Goal: Use online tool/utility: Utilize a website feature to perform a specific function

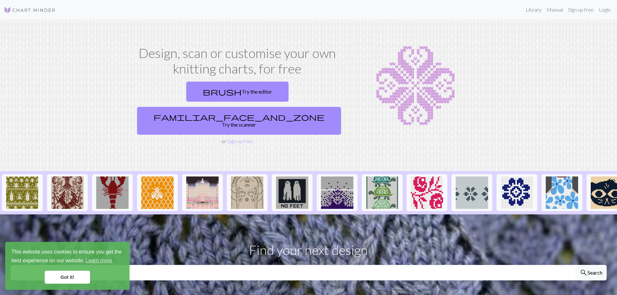
click at [390, 273] on section "Find your next design search Search" at bounding box center [308, 260] width 617 height 92
click at [198, 95] on link "brush Try the editor" at bounding box center [237, 92] width 102 height 20
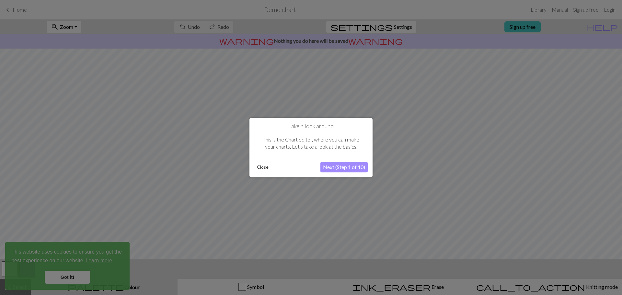
click at [345, 166] on button "Next (Step 1 of 10)" at bounding box center [343, 167] width 47 height 10
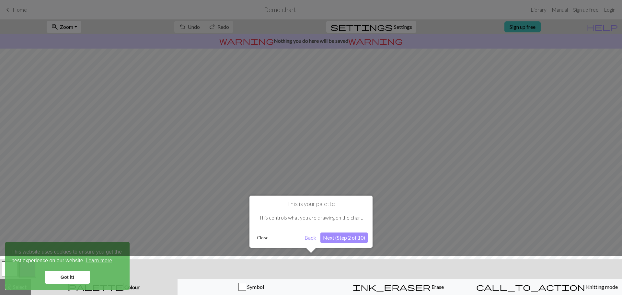
click at [327, 240] on button "Next (Step 2 of 10)" at bounding box center [343, 237] width 47 height 10
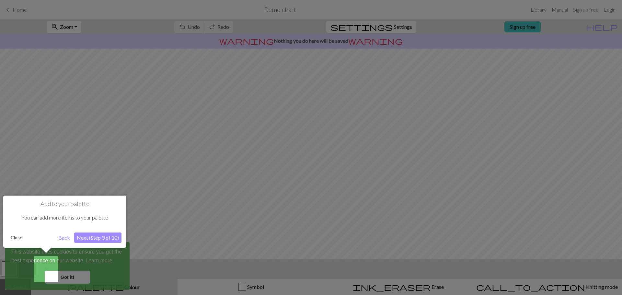
click at [107, 237] on button "Next (Step 3 of 10)" at bounding box center [97, 237] width 47 height 10
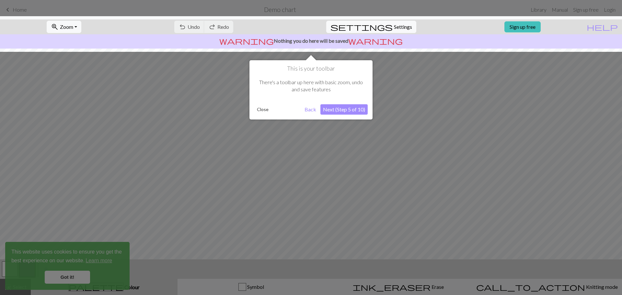
click at [338, 110] on button "Next (Step 5 of 10)" at bounding box center [343, 109] width 47 height 10
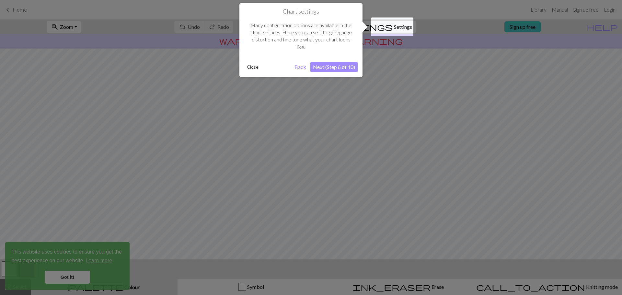
click at [327, 70] on button "Next (Step 6 of 10)" at bounding box center [333, 67] width 47 height 10
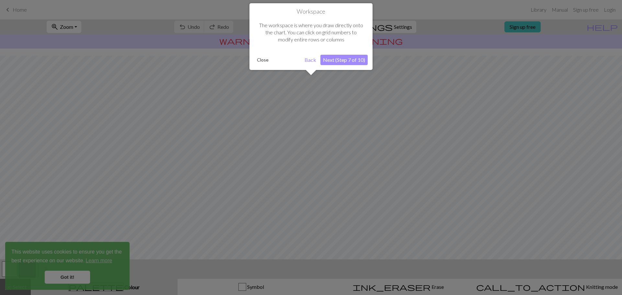
scroll to position [30, 0]
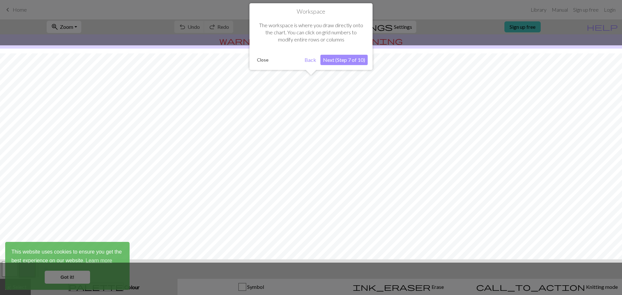
click at [330, 62] on button "Next (Step 7 of 10)" at bounding box center [343, 60] width 47 height 10
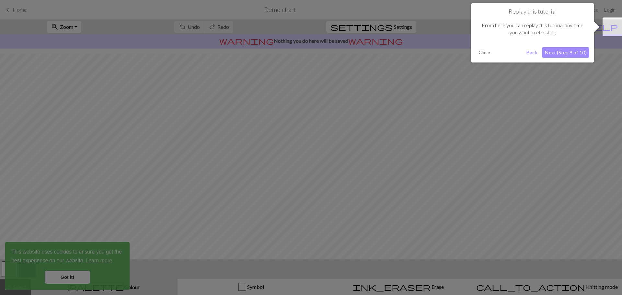
click at [557, 51] on button "Next (Step 8 of 10)" at bounding box center [565, 52] width 47 height 10
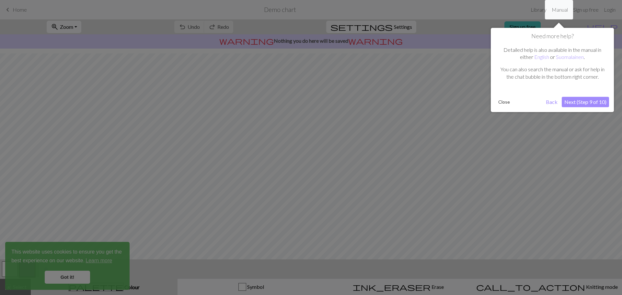
click at [571, 102] on button "Next (Step 9 of 10)" at bounding box center [584, 102] width 47 height 10
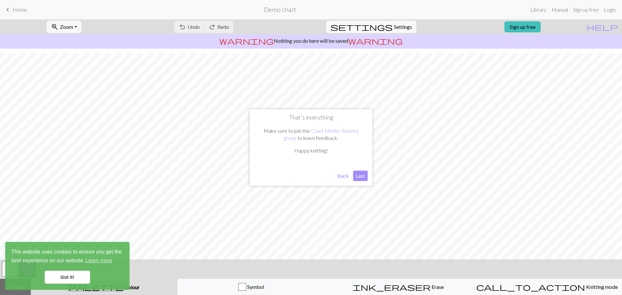
click at [362, 176] on button "Last" at bounding box center [360, 176] width 15 height 10
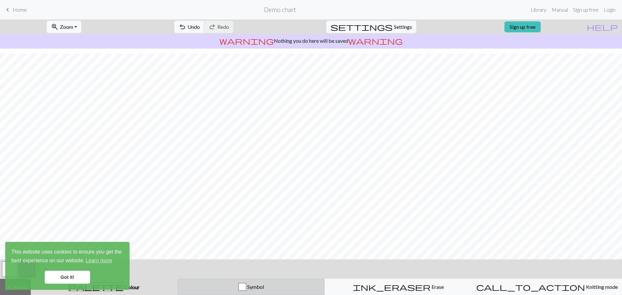
click at [246, 284] on div "button" at bounding box center [242, 287] width 8 height 8
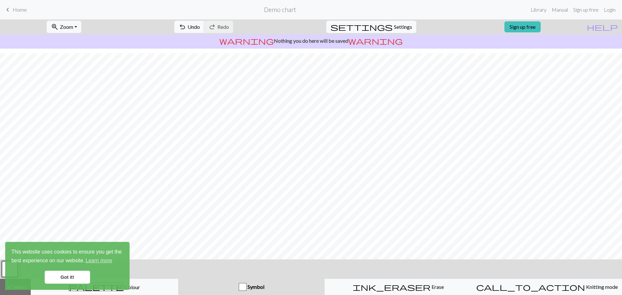
click at [244, 288] on div "button" at bounding box center [243, 287] width 8 height 8
click at [244, 287] on div "button" at bounding box center [243, 287] width 8 height 8
click at [245, 287] on div "button" at bounding box center [243, 287] width 8 height 8
click at [248, 287] on span "Symbol" at bounding box center [255, 287] width 18 height 6
click at [246, 288] on div "button" at bounding box center [243, 287] width 8 height 8
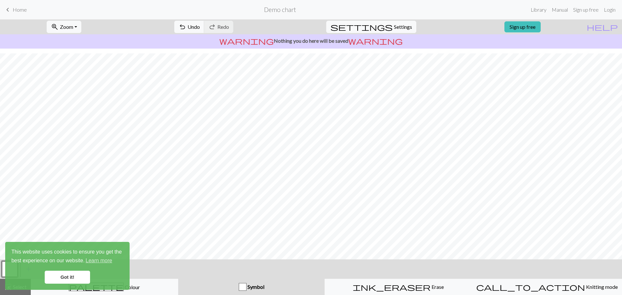
click at [246, 285] on div "button" at bounding box center [243, 287] width 8 height 8
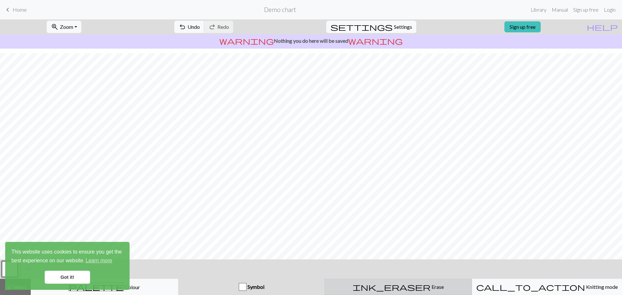
click at [387, 289] on div "ink_eraser Erase Erase" at bounding box center [398, 287] width 139 height 8
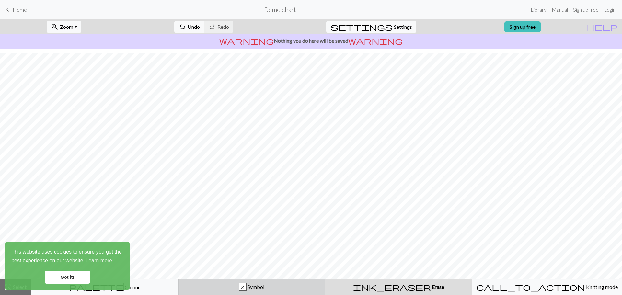
drag, startPoint x: 244, startPoint y: 287, endPoint x: 251, endPoint y: 279, distance: 10.8
click at [244, 287] on div "x" at bounding box center [242, 287] width 7 height 8
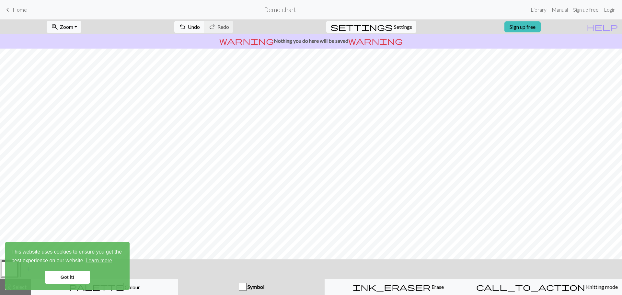
click at [244, 285] on div "button" at bounding box center [243, 287] width 8 height 8
drag, startPoint x: 243, startPoint y: 289, endPoint x: 247, endPoint y: 288, distance: 3.7
click at [244, 288] on div "button" at bounding box center [243, 287] width 8 height 8
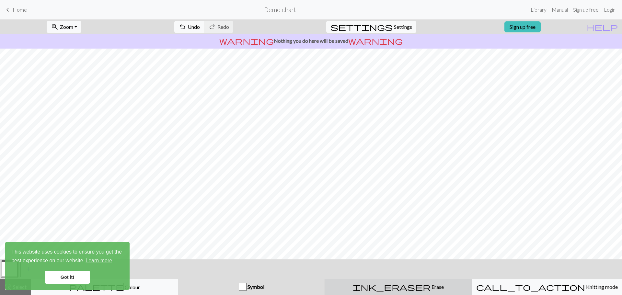
drag, startPoint x: 403, startPoint y: 285, endPoint x: 399, endPoint y: 281, distance: 5.8
click at [402, 283] on div "ink_eraser Erase Erase" at bounding box center [398, 287] width 139 height 8
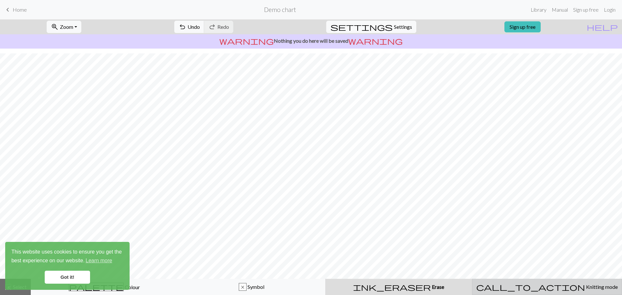
click at [585, 287] on span "Knitting mode" at bounding box center [601, 287] width 33 height 6
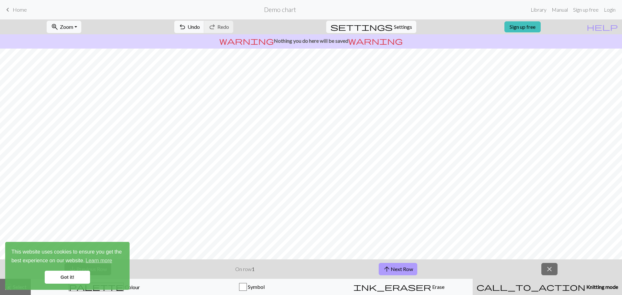
click at [386, 269] on span "arrow_upward" at bounding box center [387, 269] width 8 height 9
click at [386, 267] on span "arrow_upward" at bounding box center [387, 269] width 8 height 9
click at [387, 267] on span "arrow_upward" at bounding box center [387, 269] width 8 height 9
click at [389, 268] on span "arrow_upward" at bounding box center [387, 269] width 8 height 9
click at [389, 269] on span "arrow_upward" at bounding box center [387, 269] width 8 height 9
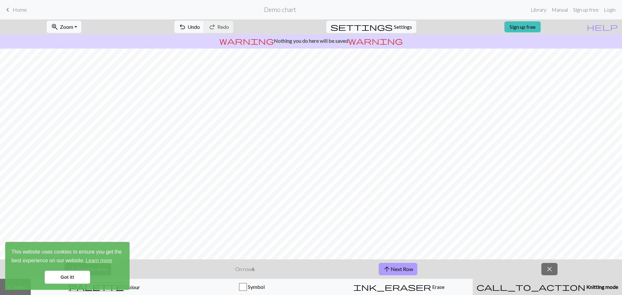
click at [389, 269] on span "arrow_upward" at bounding box center [387, 269] width 8 height 9
click at [389, 268] on span "arrow_upward" at bounding box center [387, 269] width 8 height 9
click at [393, 270] on button "arrow_upward Next Row" at bounding box center [398, 269] width 39 height 12
click at [392, 268] on button "arrow_upward Next Row" at bounding box center [398, 269] width 39 height 12
click at [393, 267] on button "arrow_upward Next Row" at bounding box center [399, 269] width 39 height 12
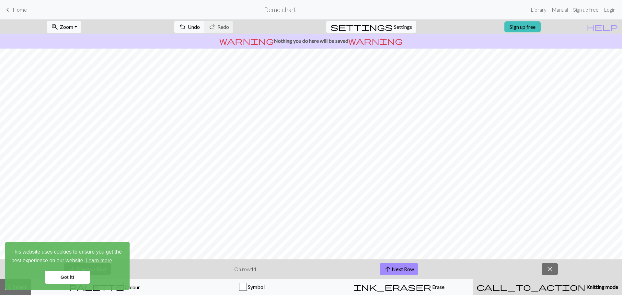
click at [392, 262] on div "arrow_downward Previous Row On row 11 arrow_upward Next Row close" at bounding box center [311, 268] width 622 height 19
click at [397, 271] on button "arrow_upward Next Row" at bounding box center [399, 269] width 39 height 12
click at [395, 271] on button "arrow_upward Next Row" at bounding box center [399, 269] width 39 height 12
click at [395, 272] on button "arrow_upward Next Row" at bounding box center [399, 269] width 39 height 12
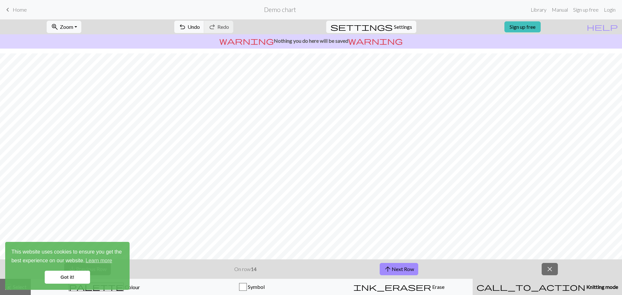
drag, startPoint x: 343, startPoint y: 41, endPoint x: 348, endPoint y: 42, distance: 5.7
click at [344, 41] on p "warning Nothing you do here will be saved warning" at bounding box center [311, 41] width 617 height 8
click at [397, 25] on span "Settings" at bounding box center [403, 27] width 18 height 8
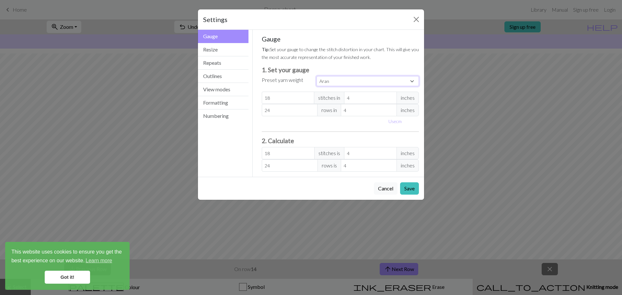
click at [376, 79] on select "Custom Square Lace Light Fingering Fingering Sport Double knit Worsted Aran Bul…" at bounding box center [367, 81] width 102 height 10
select select "lace"
click at [316, 76] on select "Custom Square Lace Light Fingering Fingering Sport Double knit Worsted Aran Bul…" at bounding box center [367, 81] width 102 height 10
type input "32"
type input "40"
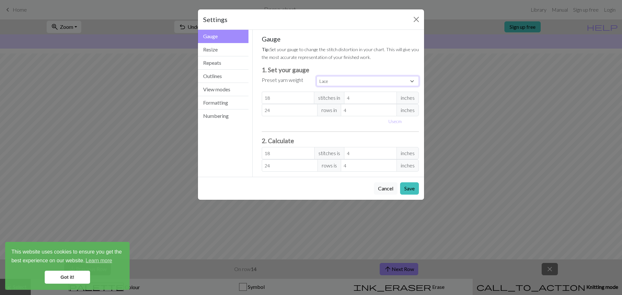
type input "32"
type input "40"
click at [410, 191] on button "Save" at bounding box center [409, 188] width 19 height 12
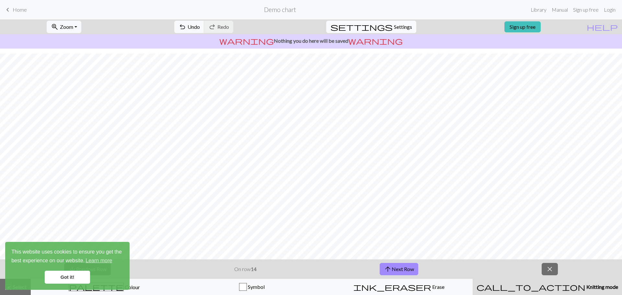
click at [384, 31] on button "settings Settings" at bounding box center [371, 27] width 90 height 12
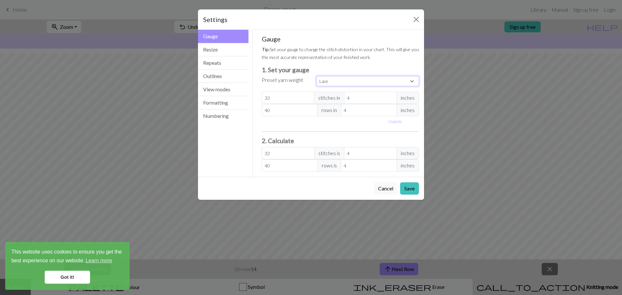
click at [362, 82] on select "Custom Square Lace Light Fingering Fingering Sport Double knit Worsted Aran Bul…" at bounding box center [367, 81] width 102 height 10
select select "square"
click at [316, 76] on select "Custom Square Lace Light Fingering Fingering Sport Double knit Worsted Aran Bul…" at bounding box center [367, 81] width 102 height 10
type input "32"
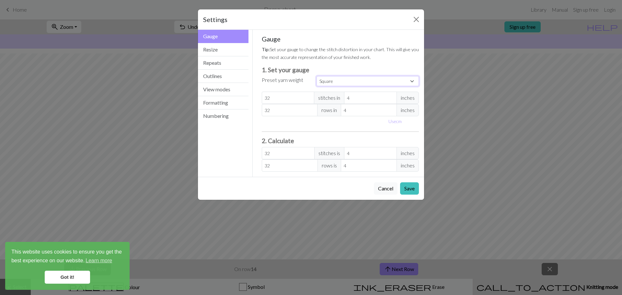
click at [360, 83] on select "Custom Square Lace Light Fingering Fingering Sport Double knit Worsted Aran Bul…" at bounding box center [367, 81] width 102 height 10
select select "sport"
click at [316, 76] on select "Custom Square Lace Light Fingering Fingering Sport Double knit Worsted Aran Bul…" at bounding box center [367, 81] width 102 height 10
type input "24"
type input "34"
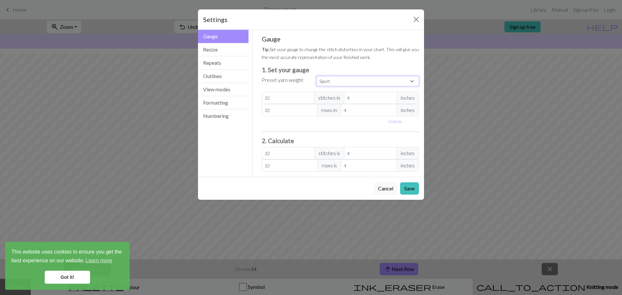
type input "24"
type input "34"
click at [408, 192] on button "Save" at bounding box center [409, 188] width 19 height 12
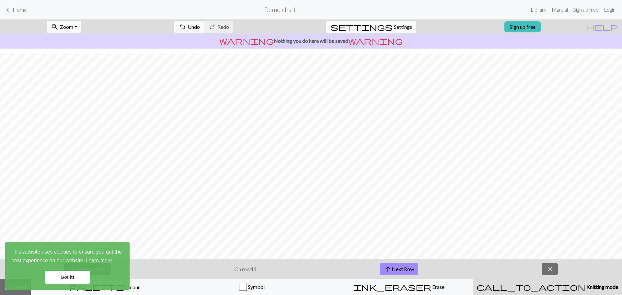
click at [81, 272] on link "Got it!" at bounding box center [67, 277] width 45 height 13
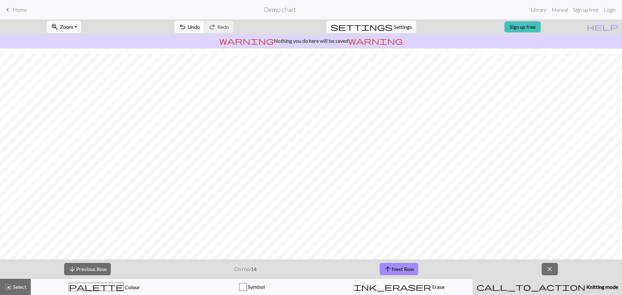
click at [79, 277] on link "Got it!" at bounding box center [67, 277] width 45 height 13
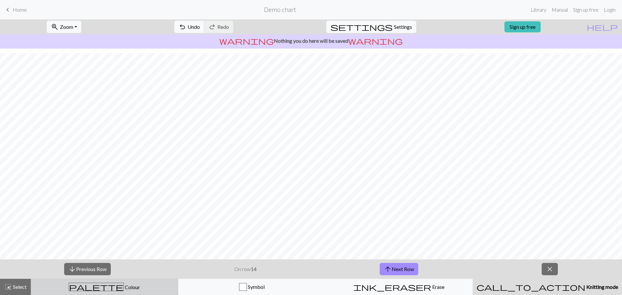
click at [163, 282] on button "palette Colour Colour" at bounding box center [104, 287] width 147 height 16
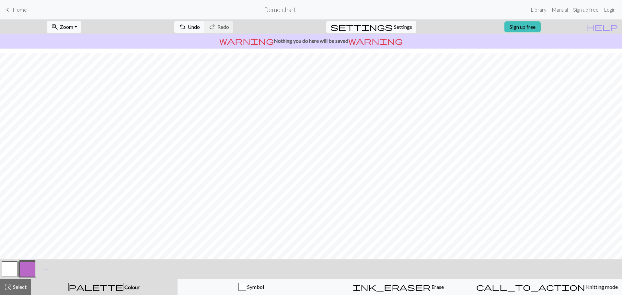
drag, startPoint x: 136, startPoint y: 270, endPoint x: 132, endPoint y: 257, distance: 13.4
click at [132, 257] on div "zoom_in Zoom Zoom Fit all Fit width Fit height 50% 100% 150% 200% undo Undo Und…" at bounding box center [311, 157] width 622 height 276
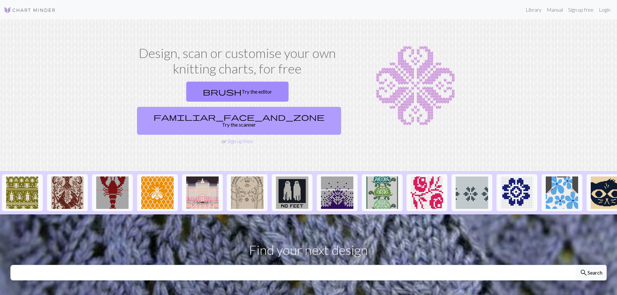
click at [285, 107] on link "familiar_face_and_zone Try the scanner" at bounding box center [239, 121] width 204 height 28
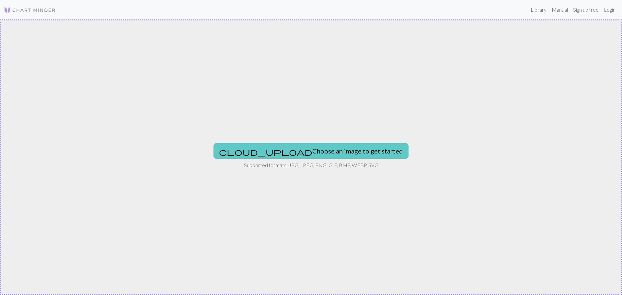
click at [307, 153] on button "cloud_upload Choose an image to get started" at bounding box center [310, 151] width 195 height 16
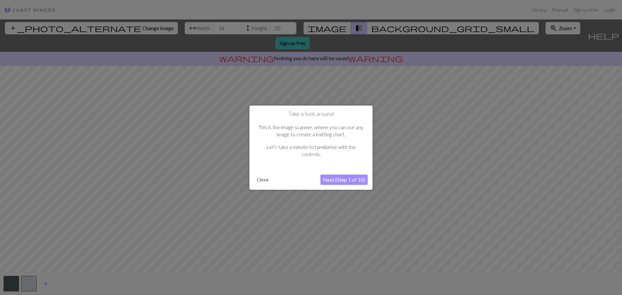
click at [261, 180] on button "Close" at bounding box center [262, 180] width 17 height 10
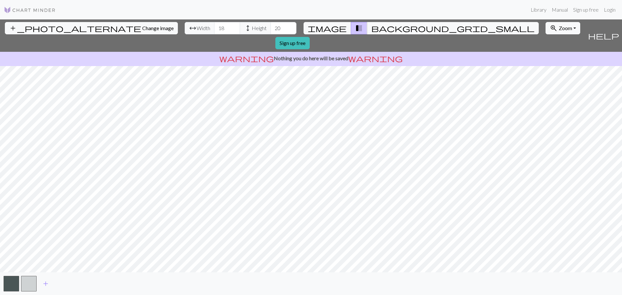
click at [189, 32] on span "arrow_range" at bounding box center [193, 28] width 8 height 9
click at [189, 28] on span "arrow_range" at bounding box center [193, 28] width 8 height 9
click at [214, 25] on input "19" at bounding box center [227, 28] width 26 height 12
click at [214, 26] on input "20" at bounding box center [227, 28] width 26 height 12
click at [214, 26] on input "21" at bounding box center [227, 28] width 26 height 12
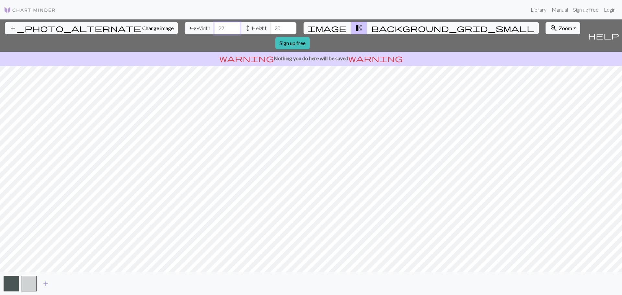
click at [214, 26] on input "22" at bounding box center [227, 28] width 26 height 12
click at [214, 25] on input "23" at bounding box center [227, 28] width 26 height 12
click at [214, 25] on input "24" at bounding box center [227, 28] width 26 height 12
click at [214, 25] on input "25" at bounding box center [227, 28] width 26 height 12
click at [214, 25] on input "26" at bounding box center [227, 28] width 26 height 12
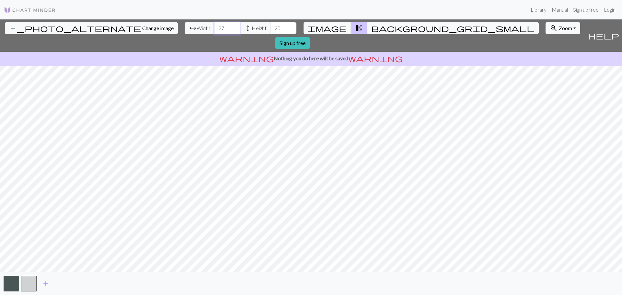
click at [214, 26] on input "27" at bounding box center [227, 28] width 26 height 12
click at [214, 26] on input "28" at bounding box center [227, 28] width 26 height 12
click at [214, 26] on input "29" at bounding box center [227, 28] width 26 height 12
click at [214, 26] on input "30" at bounding box center [227, 28] width 26 height 12
click at [214, 26] on input "31" at bounding box center [227, 28] width 26 height 12
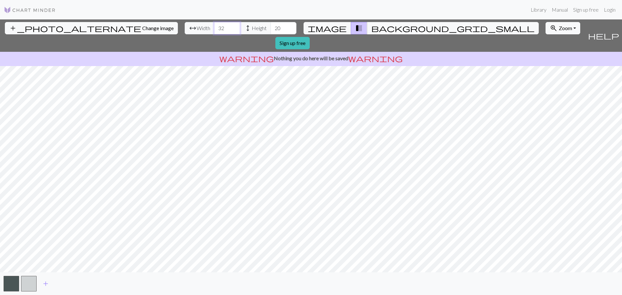
click at [214, 26] on input "32" at bounding box center [227, 28] width 26 height 12
click at [214, 26] on input "33" at bounding box center [227, 28] width 26 height 12
click at [214, 25] on input "34" at bounding box center [227, 28] width 26 height 12
click at [214, 26] on input "35" at bounding box center [227, 28] width 26 height 12
type input "36"
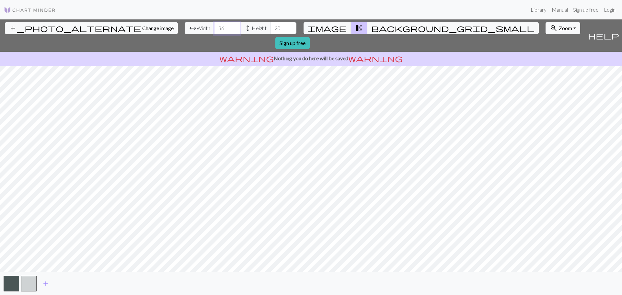
click at [214, 26] on input "36" at bounding box center [227, 28] width 26 height 12
click at [270, 25] on input "21" at bounding box center [283, 28] width 26 height 12
click at [270, 25] on input "22" at bounding box center [283, 28] width 26 height 12
click at [270, 25] on input "23" at bounding box center [283, 28] width 26 height 12
click at [270, 25] on input "24" at bounding box center [283, 28] width 26 height 12
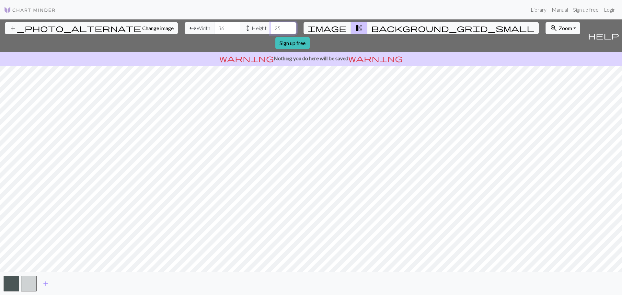
click at [270, 25] on input "25" at bounding box center [283, 28] width 26 height 12
click at [270, 25] on input "26" at bounding box center [283, 28] width 26 height 12
click at [270, 25] on input "27" at bounding box center [283, 28] width 26 height 12
click at [270, 25] on input "28" at bounding box center [283, 28] width 26 height 12
click at [270, 26] on input "29" at bounding box center [283, 28] width 26 height 12
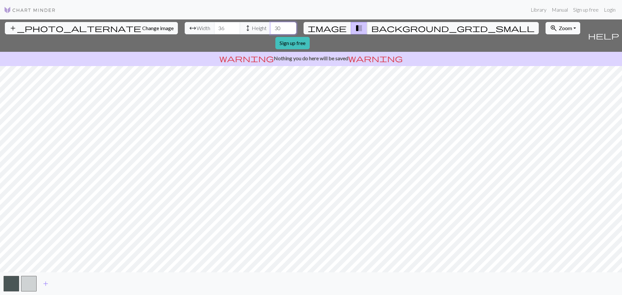
click at [270, 26] on input "30" at bounding box center [283, 28] width 26 height 12
click at [270, 26] on input "31" at bounding box center [283, 28] width 26 height 12
click at [270, 27] on input "32" at bounding box center [283, 28] width 26 height 12
click at [270, 27] on input "33" at bounding box center [283, 28] width 26 height 12
click at [270, 27] on input "34" at bounding box center [283, 28] width 26 height 12
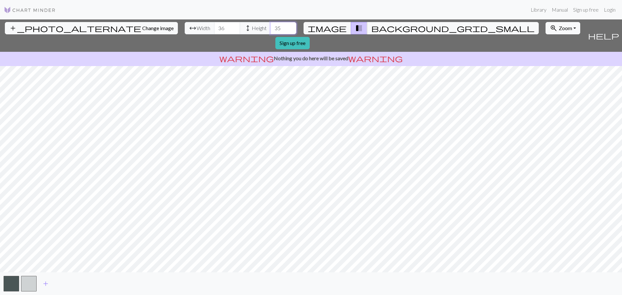
click at [270, 27] on input "35" at bounding box center [283, 28] width 26 height 12
click at [270, 27] on input "36" at bounding box center [283, 28] width 26 height 12
click at [270, 27] on input "37" at bounding box center [283, 28] width 26 height 12
click at [270, 27] on input "38" at bounding box center [283, 28] width 26 height 12
click at [270, 27] on input "39" at bounding box center [283, 28] width 26 height 12
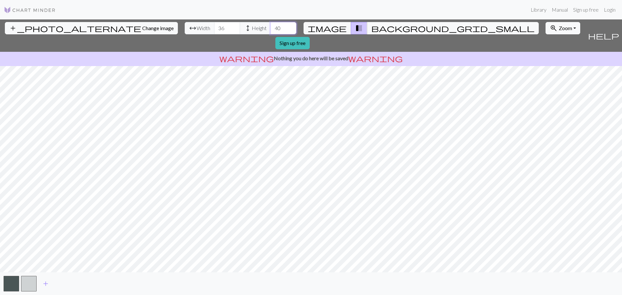
click at [270, 26] on input "40" at bounding box center [283, 28] width 26 height 12
click at [270, 26] on input "41" at bounding box center [283, 28] width 26 height 12
click at [270, 26] on input "42" at bounding box center [283, 28] width 26 height 12
click at [270, 26] on input "43" at bounding box center [283, 28] width 26 height 12
click at [270, 26] on input "44" at bounding box center [283, 28] width 26 height 12
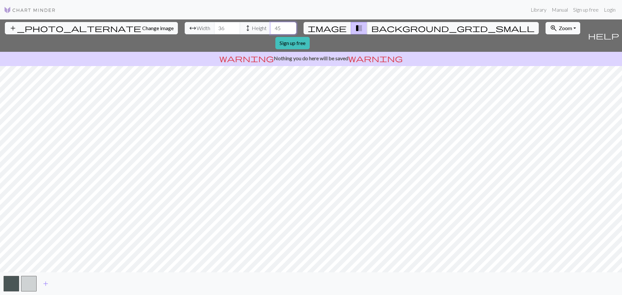
click at [270, 26] on input "45" at bounding box center [283, 28] width 26 height 12
click at [270, 26] on input "46" at bounding box center [283, 28] width 26 height 12
click at [270, 26] on input "47" at bounding box center [283, 28] width 26 height 12
click at [270, 26] on input "48" at bounding box center [283, 28] width 26 height 12
click at [270, 26] on input "49" at bounding box center [283, 28] width 26 height 12
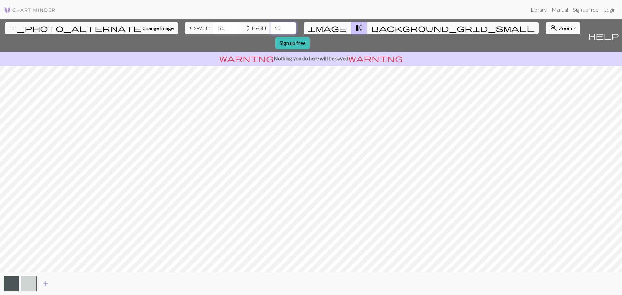
click at [270, 27] on input "50" at bounding box center [283, 28] width 26 height 12
click at [270, 27] on input "51" at bounding box center [283, 28] width 26 height 12
click at [270, 27] on input "52" at bounding box center [283, 28] width 26 height 12
click at [270, 27] on input "53" at bounding box center [283, 28] width 26 height 12
click at [270, 27] on input "54" at bounding box center [283, 28] width 26 height 12
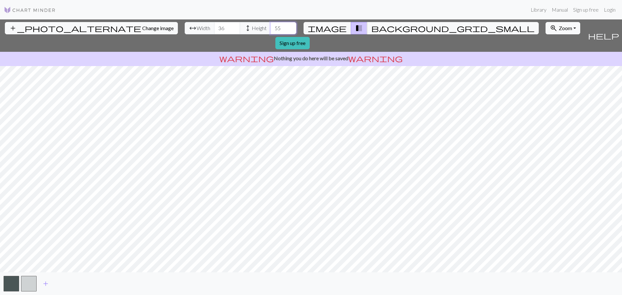
click at [270, 27] on input "55" at bounding box center [283, 28] width 26 height 12
click at [270, 26] on input "56" at bounding box center [283, 28] width 26 height 12
click at [270, 26] on input "57" at bounding box center [283, 28] width 26 height 12
click at [270, 26] on input "58" at bounding box center [283, 28] width 26 height 12
click at [270, 26] on input "59" at bounding box center [283, 28] width 26 height 12
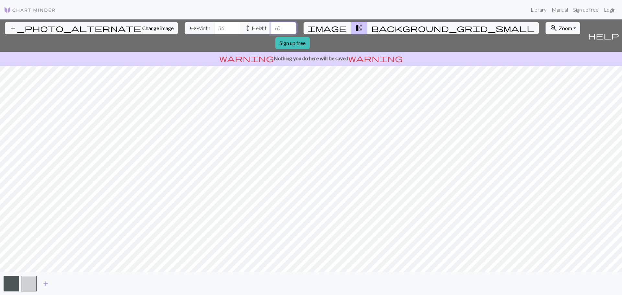
click at [270, 25] on input "60" at bounding box center [283, 28] width 26 height 12
click at [270, 25] on input "61" at bounding box center [283, 28] width 26 height 12
click at [270, 26] on input "62" at bounding box center [283, 28] width 26 height 12
click at [270, 26] on input "63" at bounding box center [283, 28] width 26 height 12
click at [270, 26] on input "64" at bounding box center [283, 28] width 26 height 12
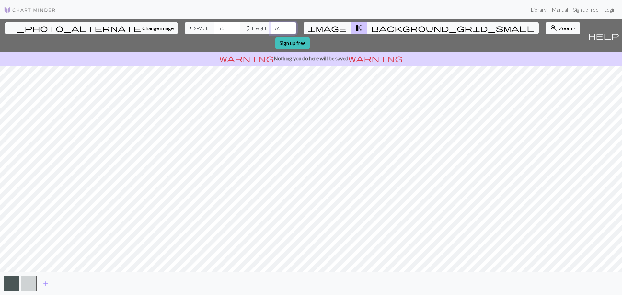
click at [270, 26] on input "65" at bounding box center [283, 28] width 26 height 12
click at [270, 26] on input "66" at bounding box center [283, 28] width 26 height 12
click at [270, 26] on input "67" at bounding box center [283, 28] width 26 height 12
click at [270, 26] on input "68" at bounding box center [283, 28] width 26 height 12
click at [270, 26] on input "69" at bounding box center [283, 28] width 26 height 12
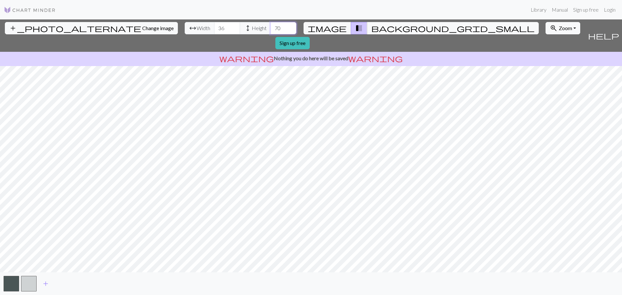
click at [270, 26] on input "70" at bounding box center [283, 28] width 26 height 12
click at [270, 26] on input "71" at bounding box center [283, 28] width 26 height 12
click at [270, 27] on input "72" at bounding box center [283, 28] width 26 height 12
click at [270, 27] on input "73" at bounding box center [283, 28] width 26 height 12
click at [270, 27] on input "74" at bounding box center [283, 28] width 26 height 12
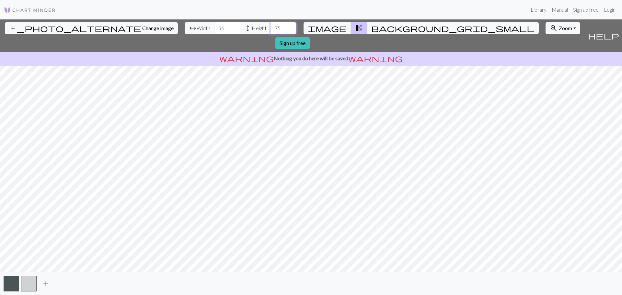
click at [270, 27] on input "75" at bounding box center [283, 28] width 26 height 12
click at [270, 27] on input "76" at bounding box center [283, 28] width 26 height 12
click at [270, 27] on input "84" at bounding box center [283, 28] width 26 height 12
click at [270, 26] on input "92" at bounding box center [283, 28] width 26 height 12
type input "136"
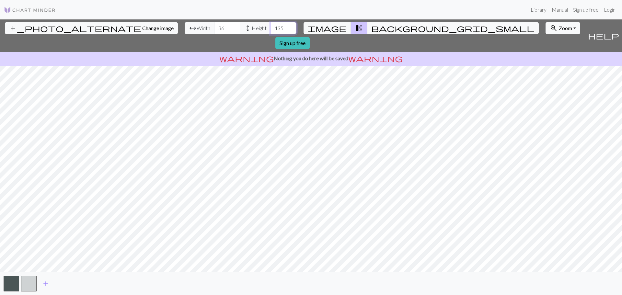
click at [270, 25] on input "136" at bounding box center [283, 28] width 26 height 12
click at [214, 26] on input "69" at bounding box center [227, 28] width 26 height 12
type input "77"
click at [214, 26] on input "77" at bounding box center [227, 28] width 26 height 12
click at [270, 31] on input "135" at bounding box center [283, 28] width 26 height 12
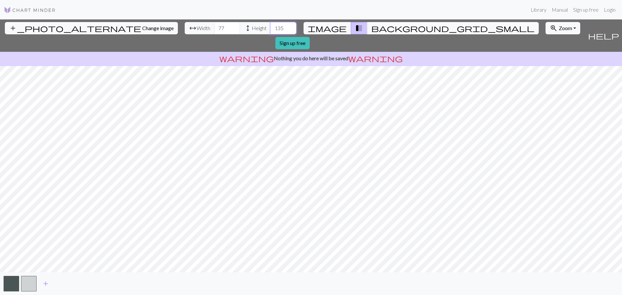
click at [270, 31] on input "134" at bounding box center [283, 28] width 26 height 12
click at [270, 31] on input "133" at bounding box center [283, 28] width 26 height 12
click at [270, 31] on input "132" at bounding box center [283, 28] width 26 height 12
click at [270, 31] on input "131" at bounding box center [283, 28] width 26 height 12
click at [270, 30] on input "130" at bounding box center [283, 28] width 26 height 12
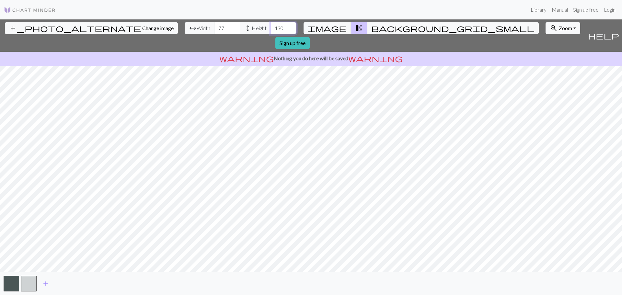
click at [270, 30] on input "129" at bounding box center [283, 28] width 26 height 12
click at [270, 30] on input "128" at bounding box center [283, 28] width 26 height 12
click at [270, 29] on input "127" at bounding box center [283, 28] width 26 height 12
click at [270, 26] on input "128" at bounding box center [283, 28] width 26 height 12
click at [270, 26] on input "129" at bounding box center [283, 28] width 26 height 12
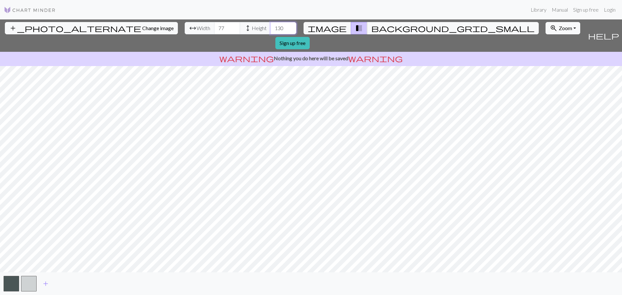
click at [270, 25] on input "130" at bounding box center [283, 28] width 26 height 12
click at [270, 25] on input "131" at bounding box center [283, 28] width 26 height 12
click at [270, 25] on input "132" at bounding box center [283, 28] width 26 height 12
click at [270, 25] on input "133" at bounding box center [283, 28] width 26 height 12
click at [270, 25] on input "134" at bounding box center [283, 28] width 26 height 12
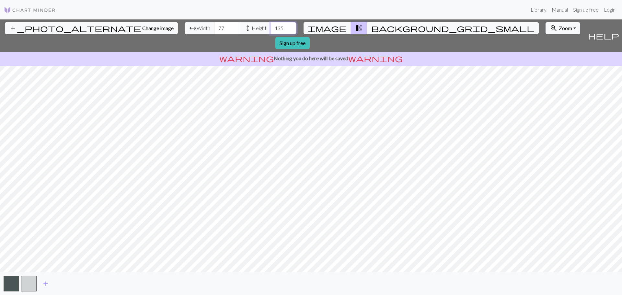
click at [270, 24] on input "135" at bounding box center [283, 28] width 26 height 12
click at [270, 27] on input "136" at bounding box center [283, 28] width 26 height 12
click at [270, 27] on input "137" at bounding box center [283, 28] width 26 height 12
click at [270, 27] on input "138" at bounding box center [283, 28] width 26 height 12
click at [270, 27] on input "139" at bounding box center [283, 28] width 26 height 12
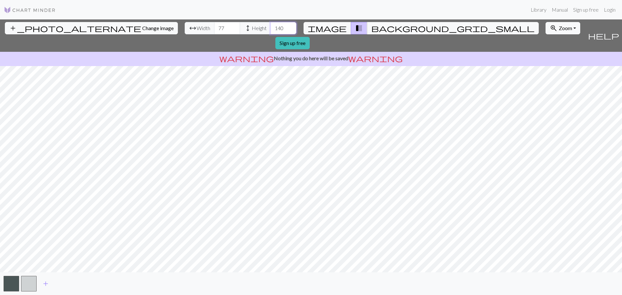
click at [270, 27] on input "140" at bounding box center [283, 28] width 26 height 12
click at [270, 27] on input "141" at bounding box center [283, 28] width 26 height 12
click at [270, 27] on input "142" at bounding box center [283, 28] width 26 height 12
click at [270, 27] on input "143" at bounding box center [283, 28] width 26 height 12
click at [270, 26] on input "144" at bounding box center [283, 28] width 26 height 12
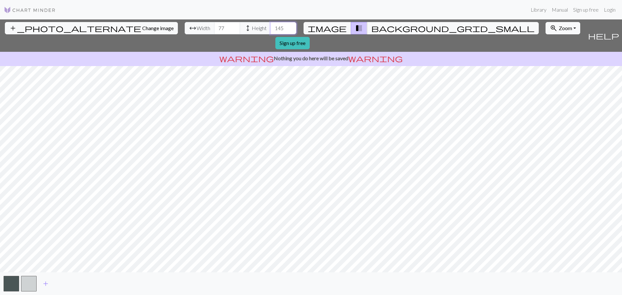
click at [270, 26] on input "145" at bounding box center [283, 28] width 26 height 12
click at [270, 26] on input "146" at bounding box center [283, 28] width 26 height 12
click at [270, 26] on input "147" at bounding box center [283, 28] width 26 height 12
click at [270, 26] on input "148" at bounding box center [283, 28] width 26 height 12
click at [270, 26] on input "149" at bounding box center [283, 28] width 26 height 12
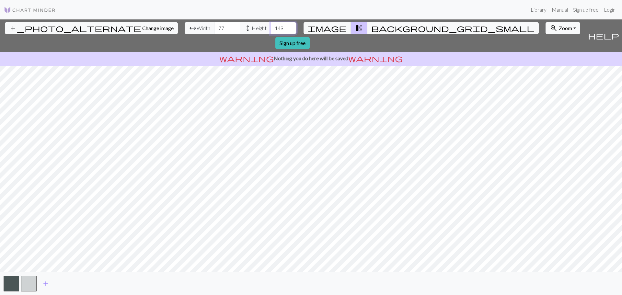
click at [270, 26] on input "150" at bounding box center [283, 28] width 26 height 12
click at [270, 26] on input "151" at bounding box center [283, 28] width 26 height 12
click at [270, 26] on input "152" at bounding box center [283, 28] width 26 height 12
click at [270, 26] on input "153" at bounding box center [283, 28] width 26 height 12
click at [270, 26] on input "154" at bounding box center [283, 28] width 26 height 12
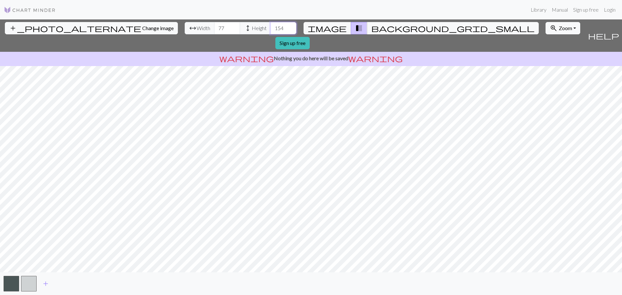
click at [270, 26] on input "155" at bounding box center [283, 28] width 26 height 12
click at [270, 26] on input "156" at bounding box center [283, 28] width 26 height 12
click at [270, 26] on input "157" at bounding box center [283, 28] width 26 height 12
click at [270, 26] on input "158" at bounding box center [283, 28] width 26 height 12
click at [270, 26] on input "159" at bounding box center [283, 28] width 26 height 12
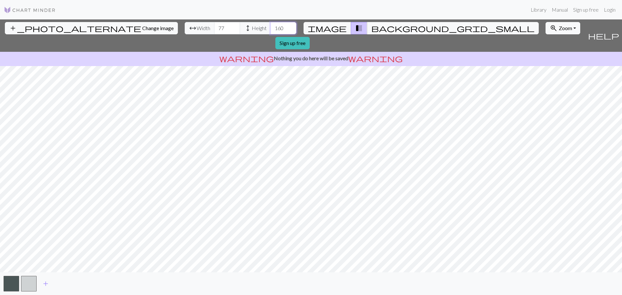
type input "160"
click at [270, 25] on input "160" at bounding box center [283, 28] width 26 height 12
click at [142, 26] on span "Change image" at bounding box center [157, 28] width 31 height 6
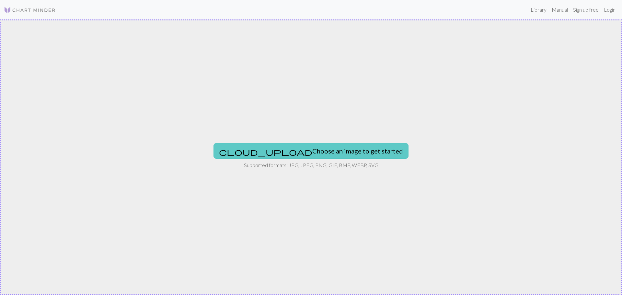
click at [312, 145] on button "cloud_upload Choose an image to get started" at bounding box center [310, 151] width 195 height 16
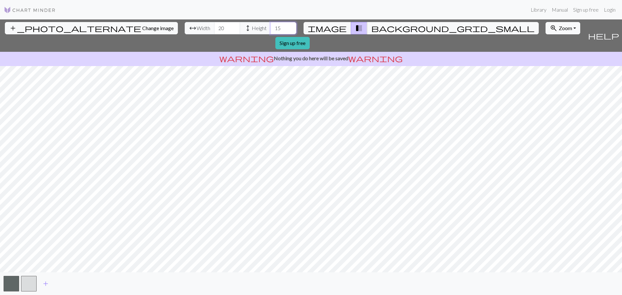
click at [270, 27] on input "15" at bounding box center [283, 28] width 26 height 12
type input "61"
click at [270, 27] on input "61" at bounding box center [283, 28] width 26 height 12
click at [214, 26] on input "37" at bounding box center [227, 28] width 26 height 12
type input "56"
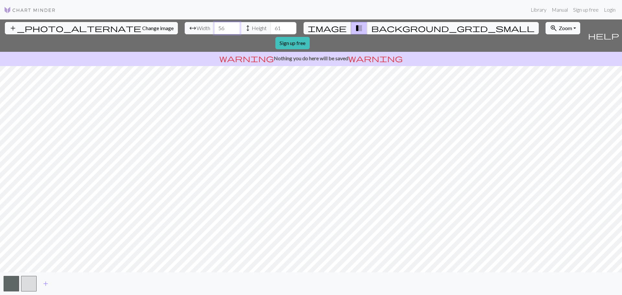
click at [214, 26] on input "56" at bounding box center [227, 28] width 26 height 12
click at [244, 25] on span "height" at bounding box center [248, 28] width 8 height 9
click at [270, 26] on input "62" at bounding box center [283, 28] width 26 height 12
type input "72"
click at [270, 27] on input "72" at bounding box center [283, 28] width 26 height 12
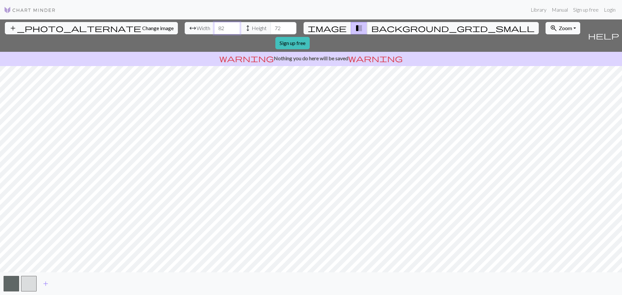
click at [214, 27] on input "82" at bounding box center [227, 28] width 26 height 12
click at [214, 26] on input "83" at bounding box center [227, 28] width 26 height 12
click at [214, 26] on input "84" at bounding box center [227, 28] width 26 height 12
click at [214, 27] on input "85" at bounding box center [227, 28] width 26 height 12
click at [214, 27] on input "86" at bounding box center [227, 28] width 26 height 12
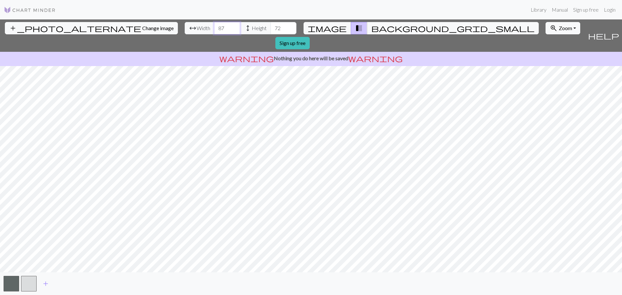
click at [214, 27] on input "87" at bounding box center [227, 28] width 26 height 12
type input "88"
click at [214, 27] on input "88" at bounding box center [227, 28] width 26 height 12
click at [270, 25] on input "73" at bounding box center [283, 28] width 26 height 12
click at [270, 27] on input "74" at bounding box center [283, 28] width 26 height 12
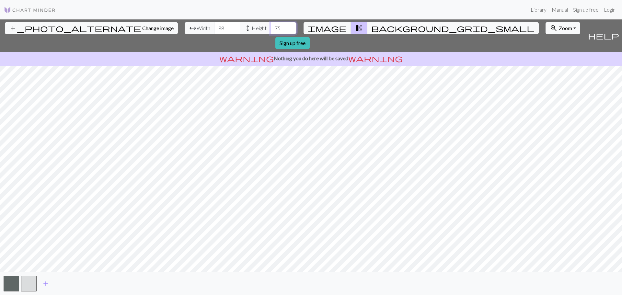
click at [270, 27] on input "75" at bounding box center [283, 28] width 26 height 12
click at [270, 27] on input "76" at bounding box center [283, 28] width 26 height 12
click at [270, 28] on input "77" at bounding box center [283, 28] width 26 height 12
click at [270, 28] on input "78" at bounding box center [283, 28] width 26 height 12
click at [270, 28] on input "79" at bounding box center [283, 28] width 26 height 12
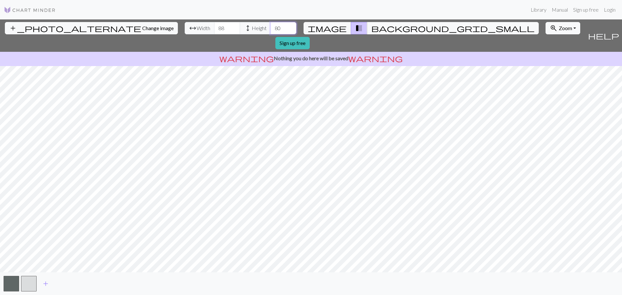
click at [270, 28] on input "80" at bounding box center [283, 28] width 26 height 12
click at [270, 28] on input "79" at bounding box center [283, 28] width 26 height 12
click at [270, 28] on input "78" at bounding box center [283, 28] width 26 height 12
click at [270, 28] on input "77" at bounding box center [283, 28] width 26 height 12
click at [270, 28] on input "76" at bounding box center [283, 28] width 26 height 12
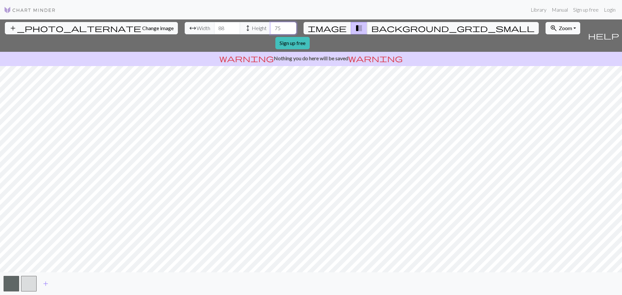
click at [270, 28] on input "75" at bounding box center [283, 28] width 26 height 12
click at [270, 29] on input "74" at bounding box center [283, 28] width 26 height 12
click at [270, 25] on input "75" at bounding box center [283, 28] width 26 height 12
click at [270, 26] on input "76" at bounding box center [283, 28] width 26 height 12
click at [270, 26] on input "77" at bounding box center [283, 28] width 26 height 12
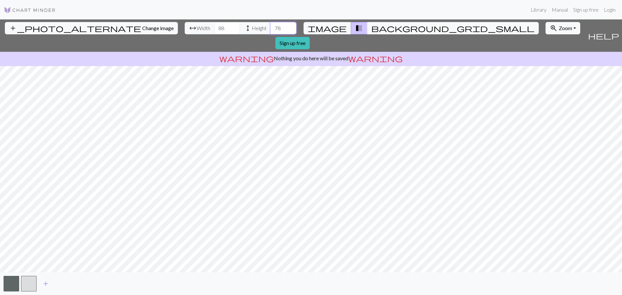
click at [270, 26] on input "78" at bounding box center [283, 28] width 26 height 12
click at [270, 26] on input "79" at bounding box center [283, 28] width 26 height 12
type input "80"
click at [270, 26] on input "80" at bounding box center [283, 28] width 26 height 12
